Goal: Check status

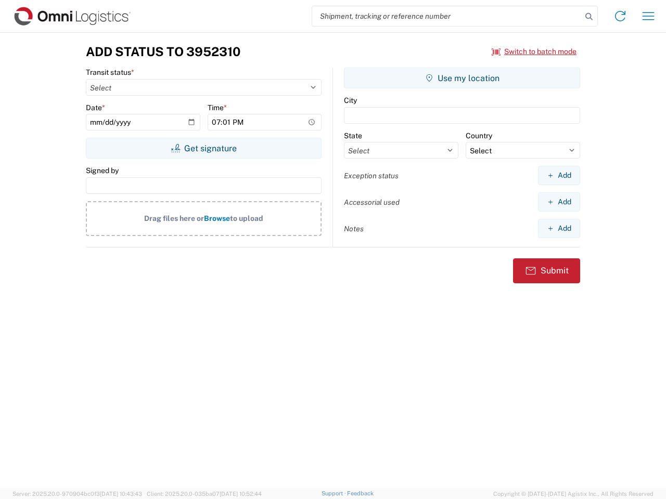
click at [447, 16] on input "search" at bounding box center [446, 16] width 269 height 20
click at [589, 17] on icon at bounding box center [589, 16] width 15 height 15
click at [620, 16] on icon at bounding box center [620, 16] width 17 height 17
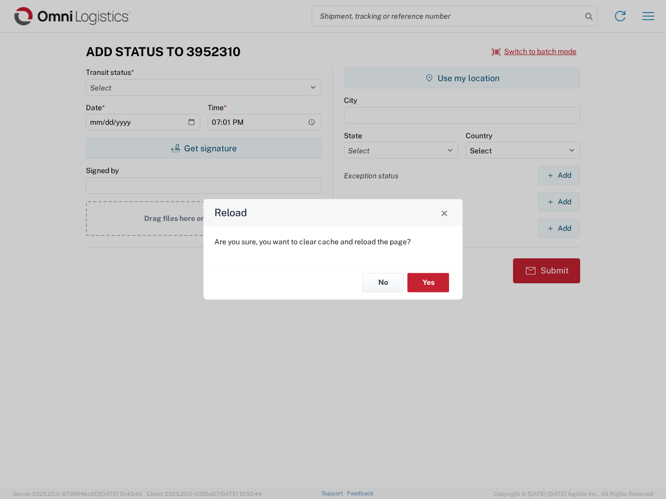
click at [534, 52] on div "Reload Are you sure, you want to clear cache and reload the page? No Yes" at bounding box center [333, 249] width 666 height 499
click at [203, 148] on div "Reload Are you sure, you want to clear cache and reload the page? No Yes" at bounding box center [333, 249] width 666 height 499
click at [462, 78] on div "Reload Are you sure, you want to clear cache and reload the page? No Yes" at bounding box center [333, 249] width 666 height 499
click at [559, 175] on div "Reload Are you sure, you want to clear cache and reload the page? No Yes" at bounding box center [333, 249] width 666 height 499
click at [559, 202] on div "Reload Are you sure, you want to clear cache and reload the page? No Yes" at bounding box center [333, 249] width 666 height 499
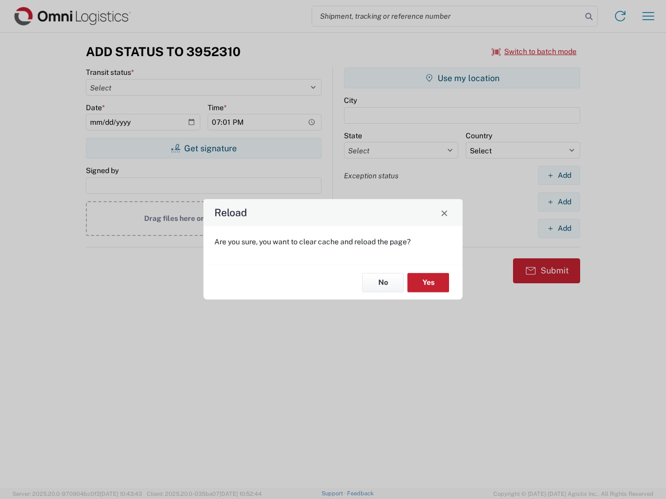
click at [559, 228] on div "Reload Are you sure, you want to clear cache and reload the page? No Yes" at bounding box center [333, 249] width 666 height 499
